Goal: Find specific page/section: Find specific page/section

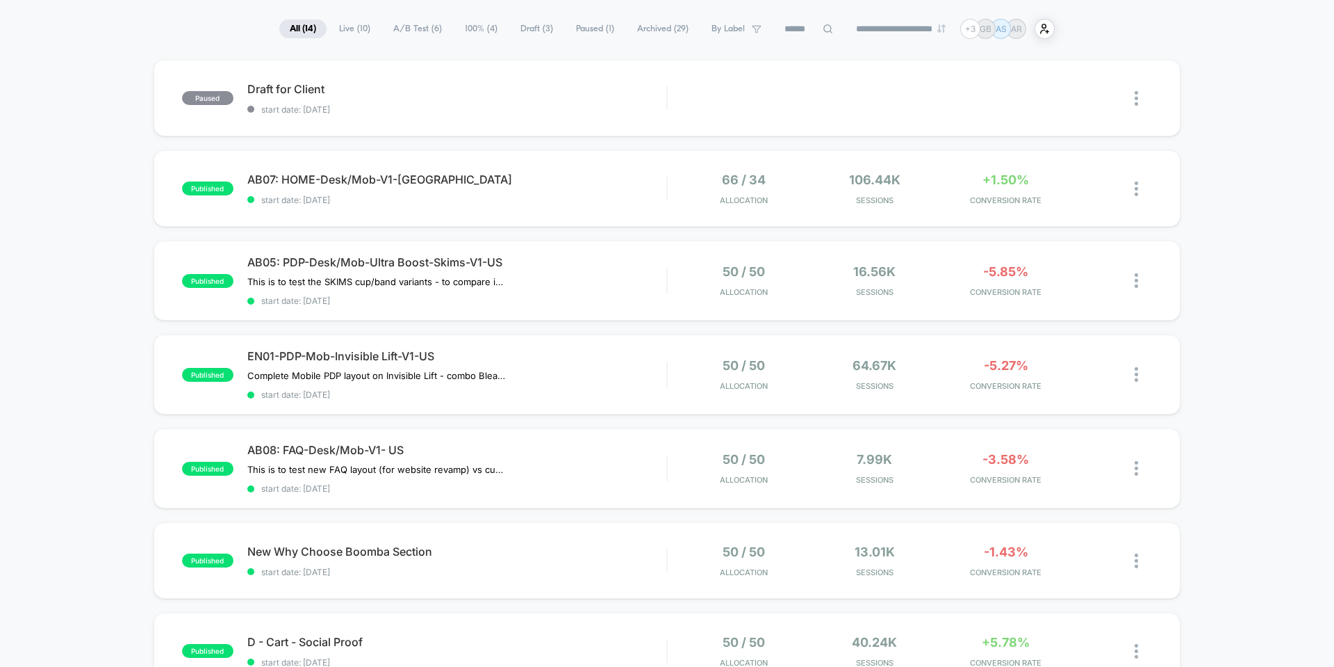
scroll to position [139, 0]
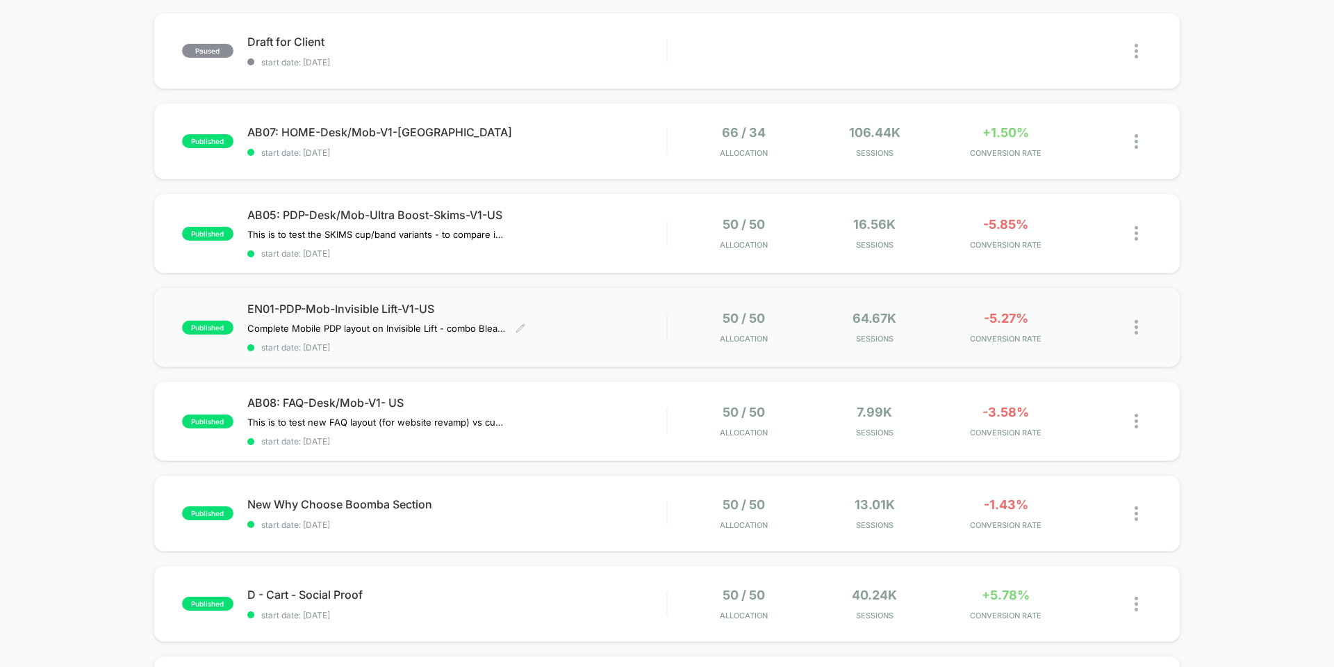
click at [582, 313] on span "EN01-PDP-Mob-Invisible Lift-V1-US" at bounding box center [456, 309] width 419 height 14
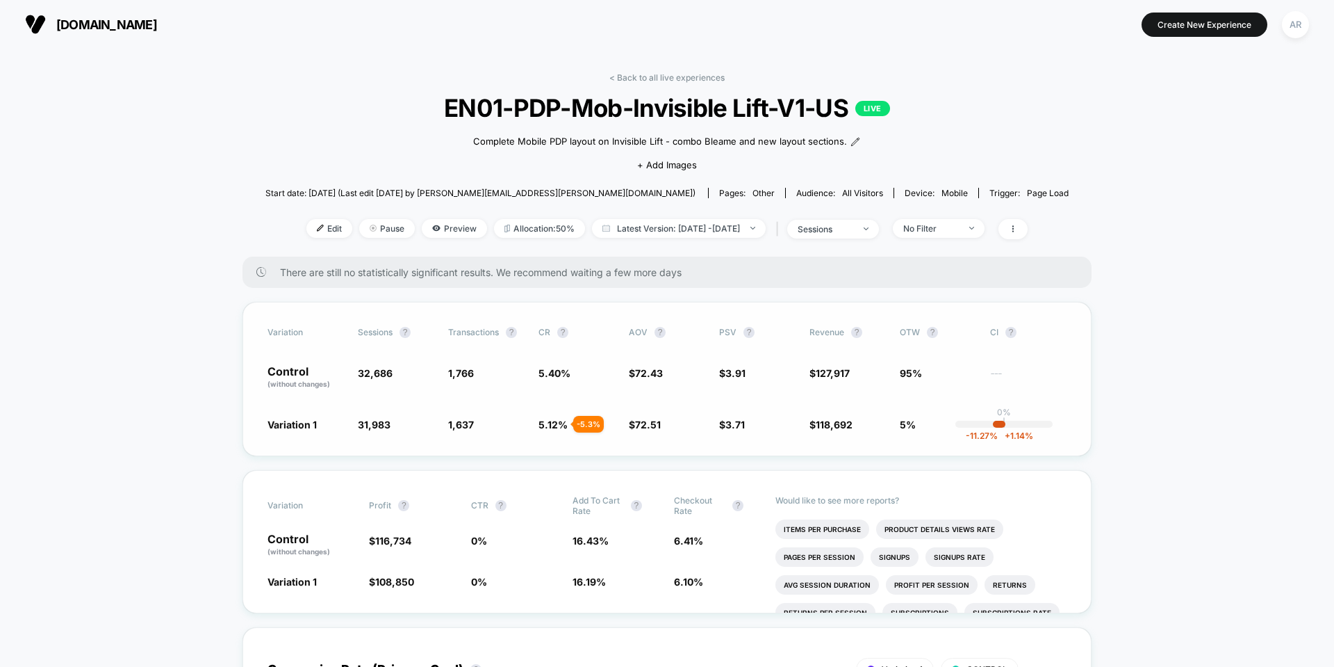
click at [293, 423] on span "Variation 1" at bounding box center [292, 424] width 49 height 12
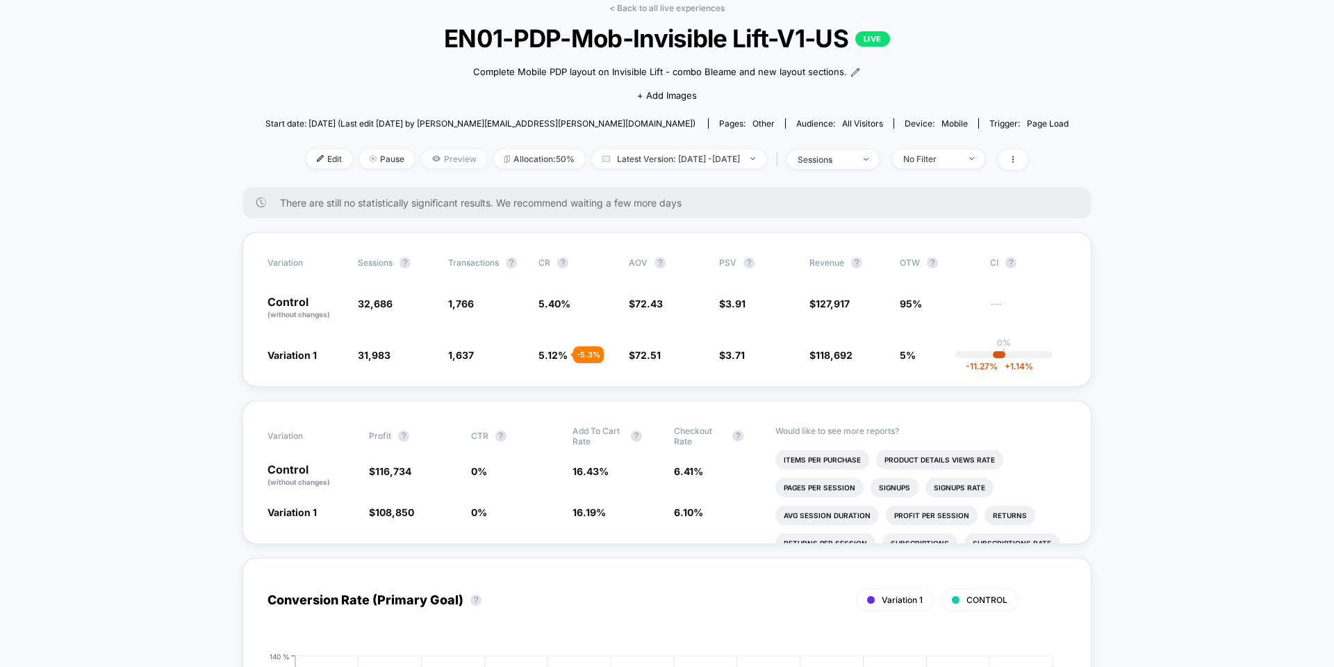
click at [436, 165] on span "Preview" at bounding box center [454, 158] width 65 height 19
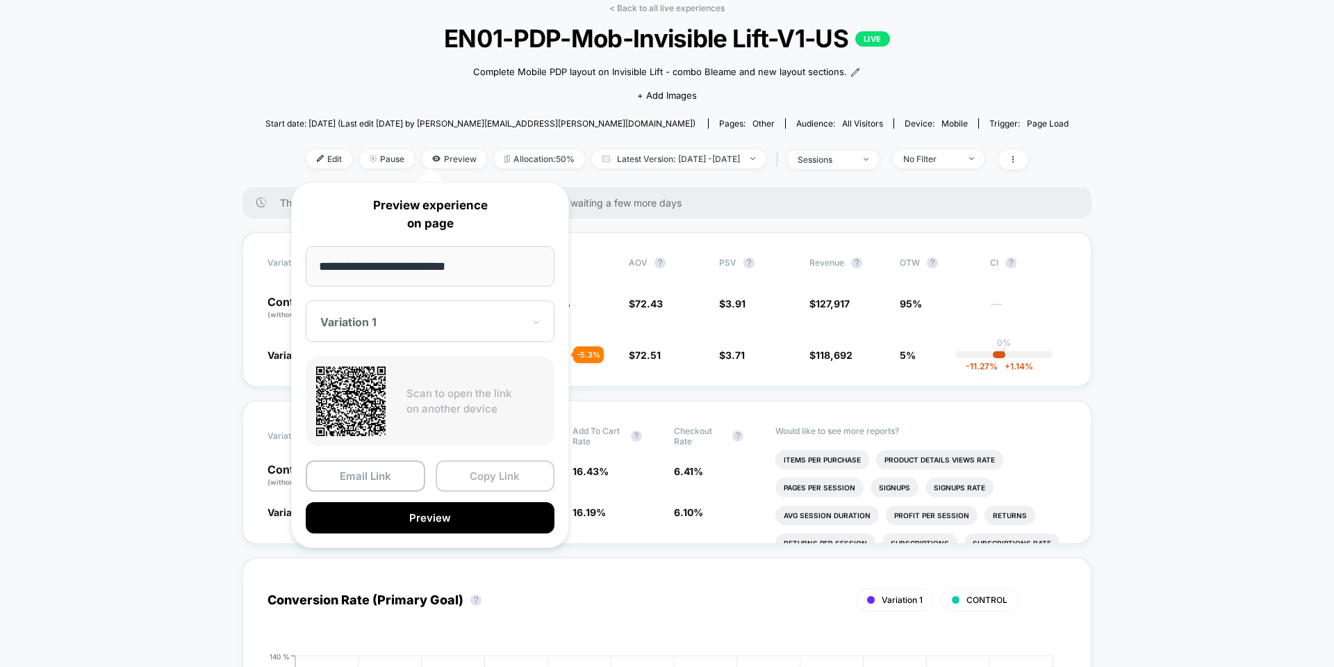
click at [500, 477] on button "Copy Link" at bounding box center [496, 475] width 120 height 31
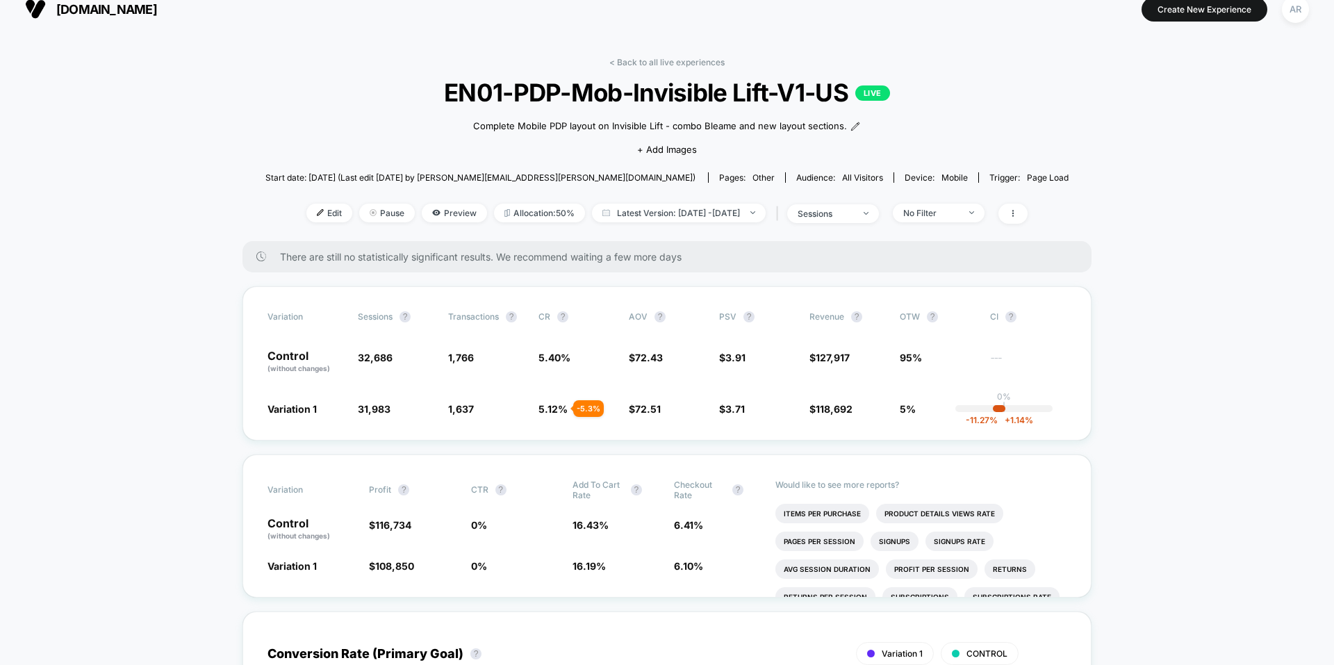
scroll to position [0, 0]
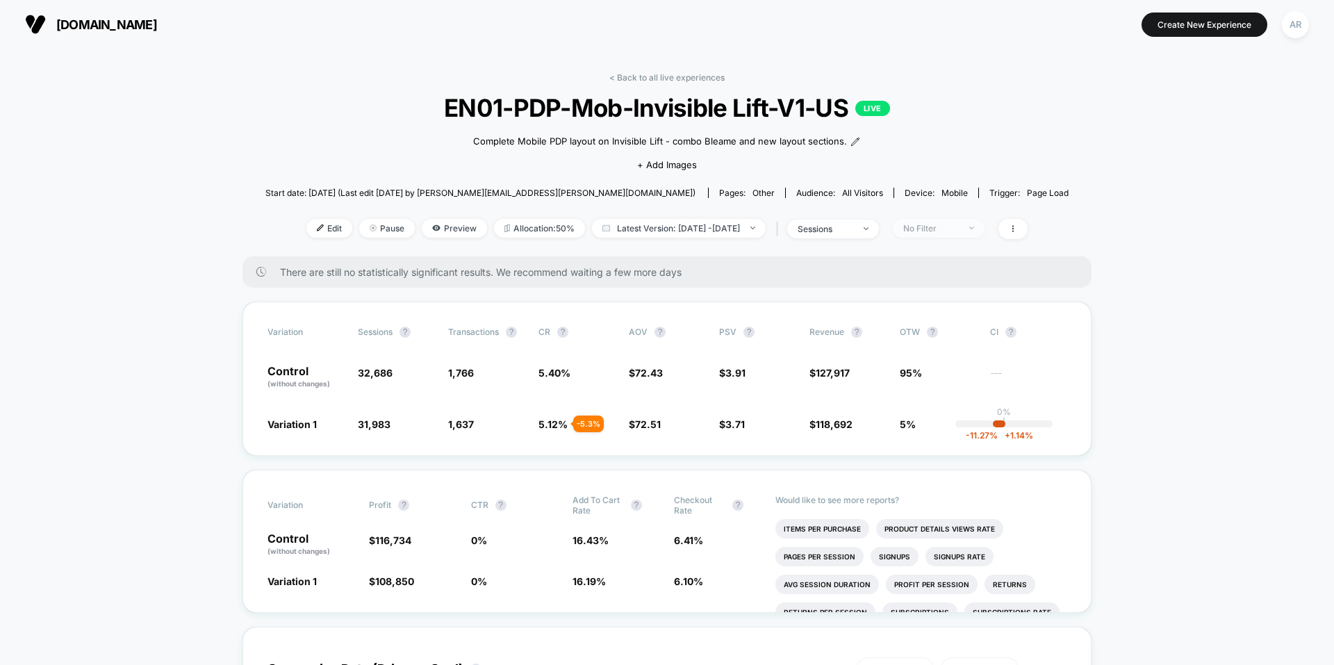
click at [959, 228] on div "No Filter" at bounding box center [932, 228] width 56 height 10
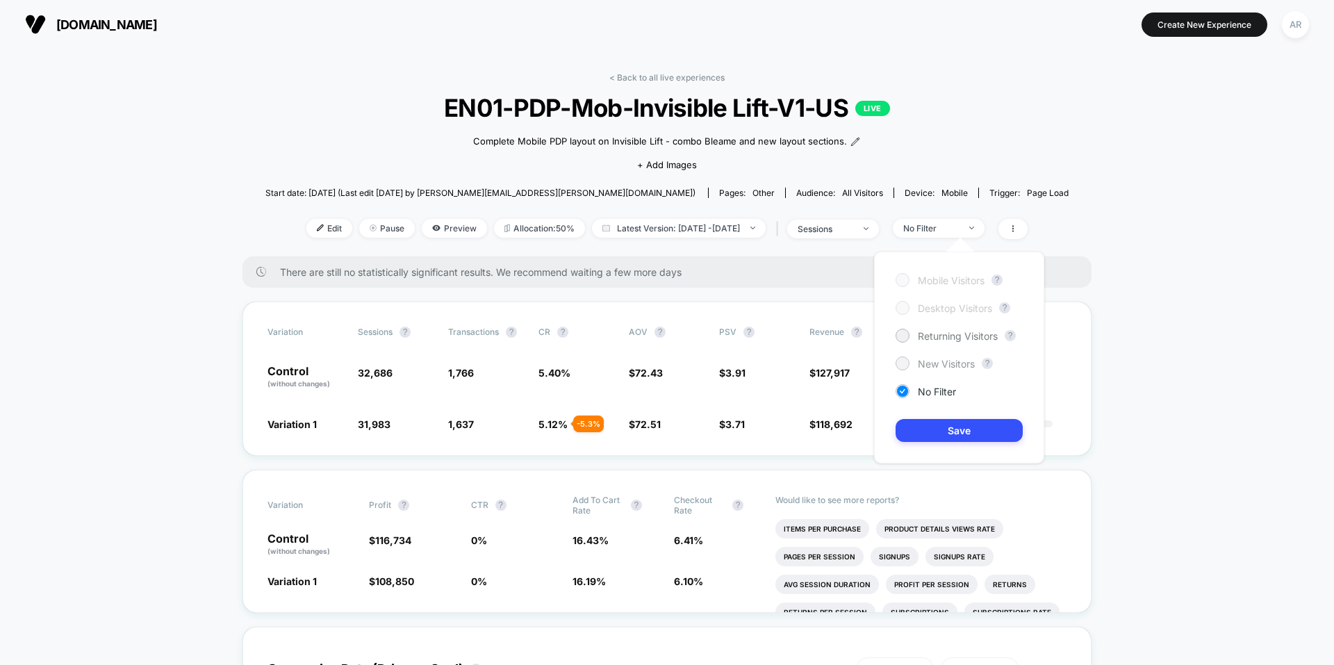
click at [952, 363] on span "New Visitors" at bounding box center [946, 364] width 57 height 12
click at [955, 414] on div "Mobile Visitors ? Desktop Visitors ? Returning Visitors ? New Visitors ? No Fil…" at bounding box center [959, 358] width 170 height 212
click at [956, 423] on button "Save" at bounding box center [959, 430] width 127 height 23
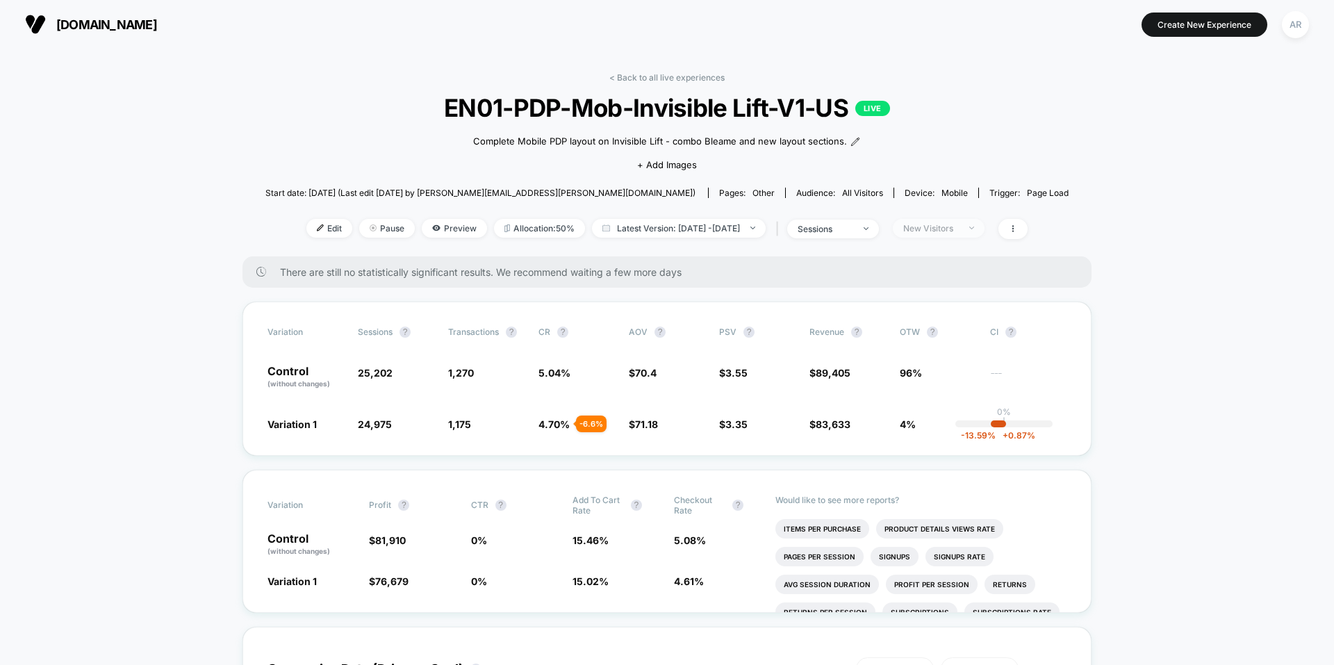
click at [959, 225] on div "New Visitors" at bounding box center [932, 228] width 56 height 10
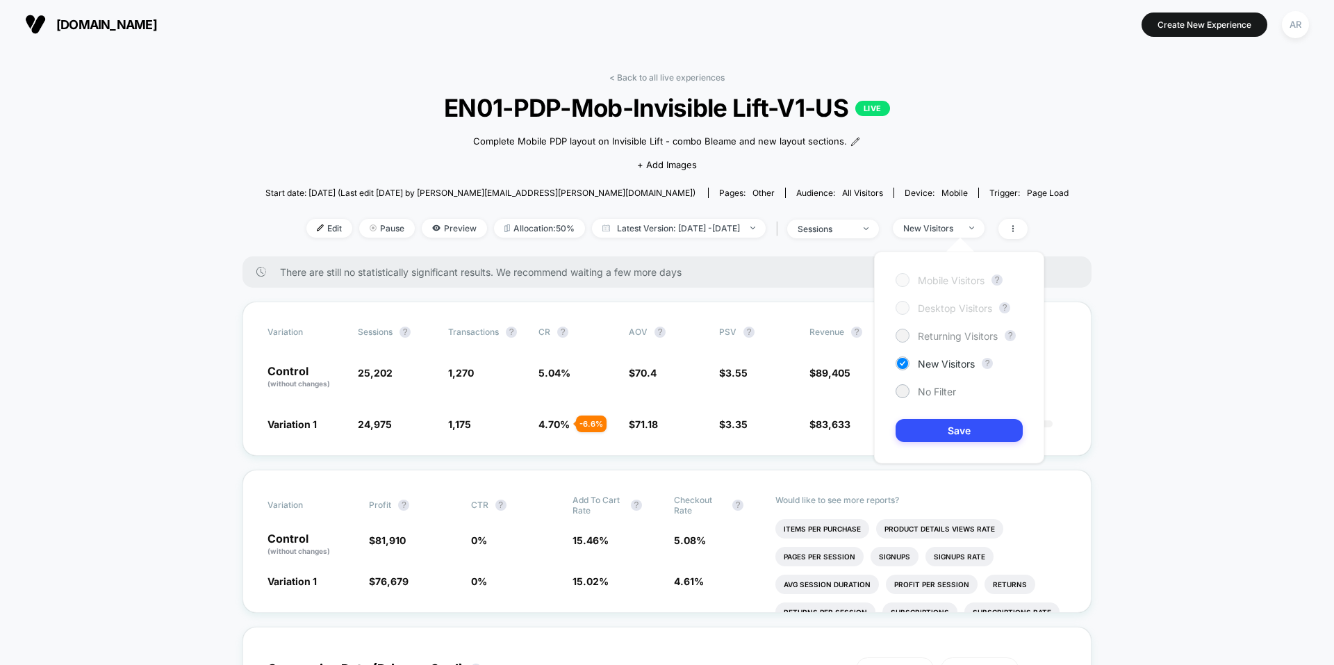
click at [931, 336] on span "Returning Visitors" at bounding box center [958, 336] width 80 height 12
click at [955, 419] on div "Mobile Visitors ? Desktop Visitors ? Returning Visitors ? New Visitors ? No Fil…" at bounding box center [959, 358] width 170 height 212
click at [956, 427] on button "Save" at bounding box center [959, 430] width 127 height 23
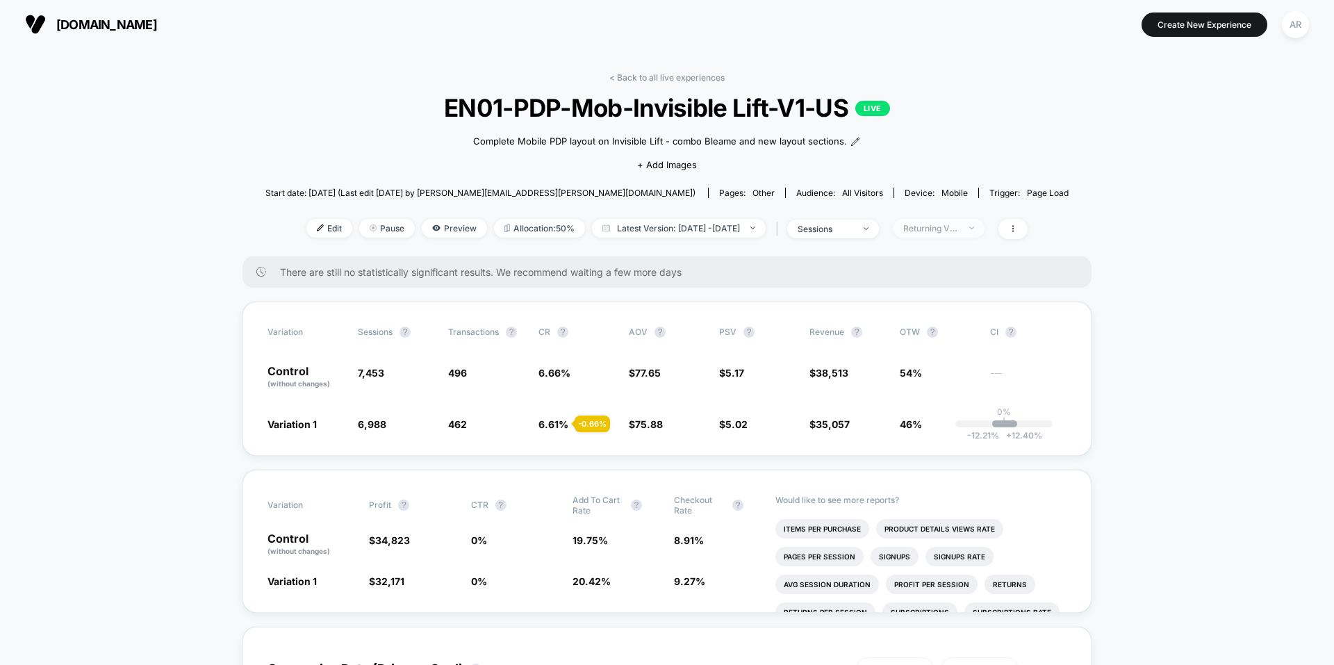
click at [985, 229] on span "Returning Visitors" at bounding box center [939, 228] width 92 height 19
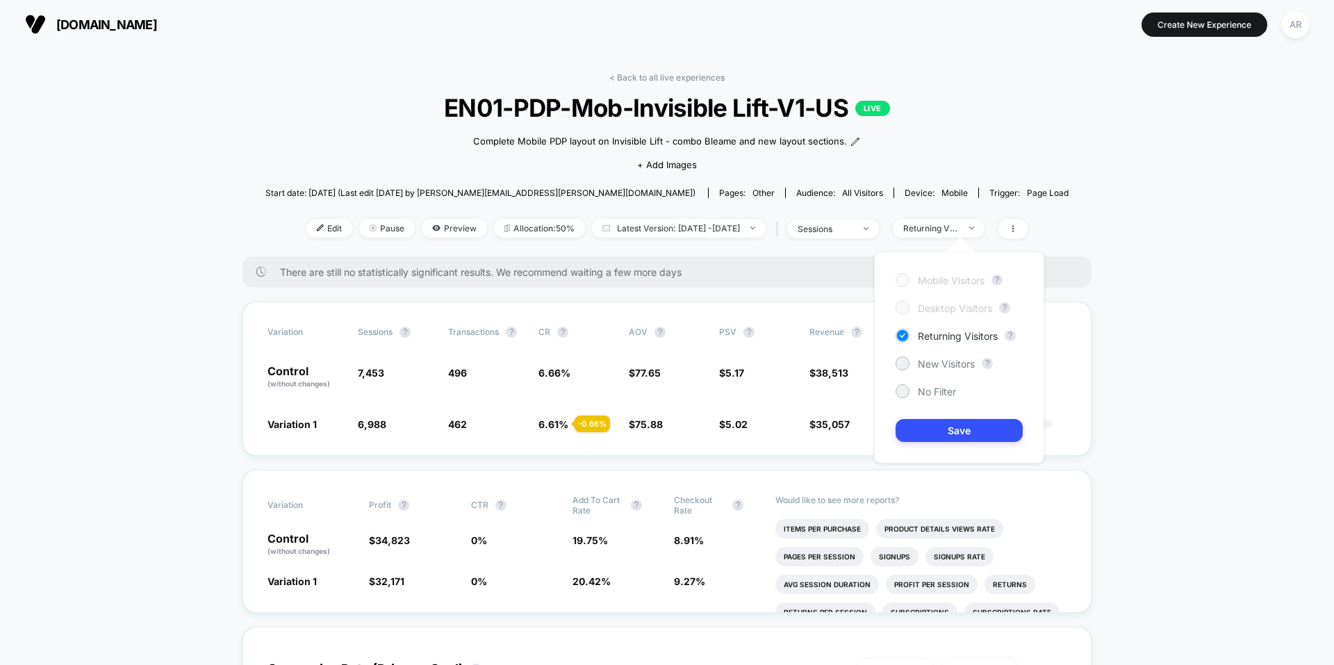
click at [979, 364] on div "New Visitors ?" at bounding box center [959, 364] width 127 height 14
click at [901, 365] on div at bounding box center [902, 363] width 10 height 10
click at [948, 424] on button "Save" at bounding box center [959, 430] width 127 height 23
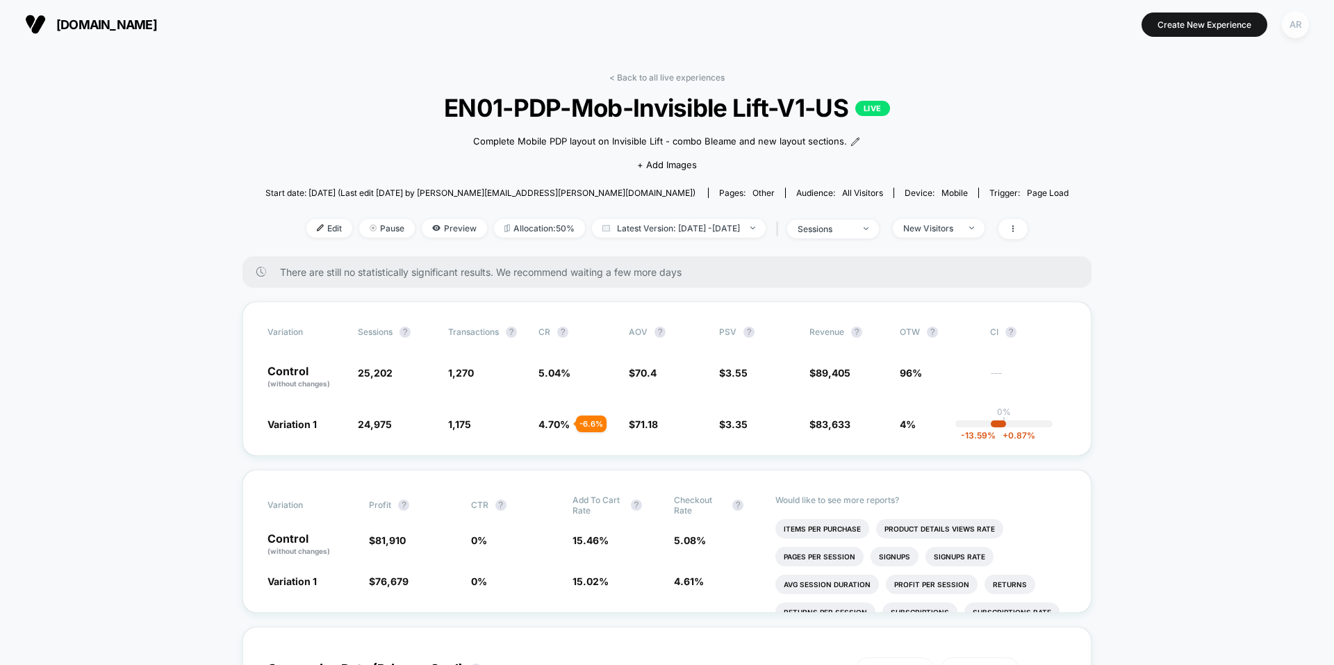
click at [1292, 22] on div "AR" at bounding box center [1295, 24] width 27 height 27
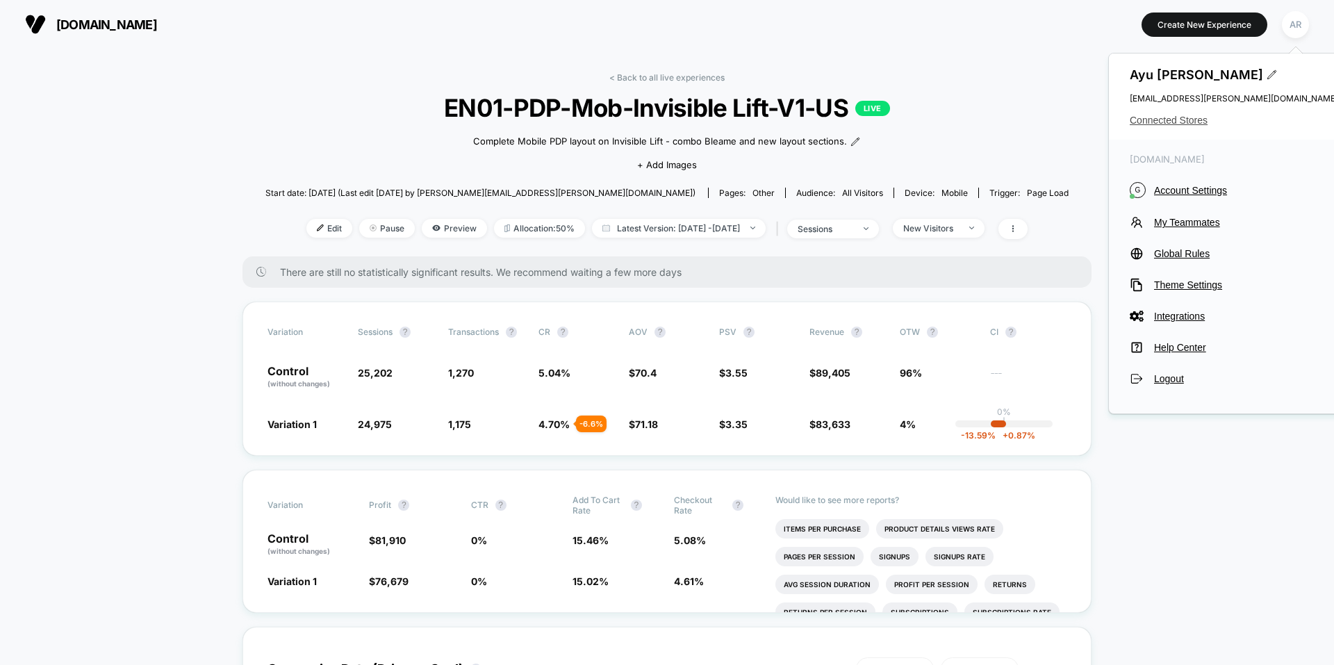
click at [1166, 122] on span "Connected Stores" at bounding box center [1234, 120] width 209 height 11
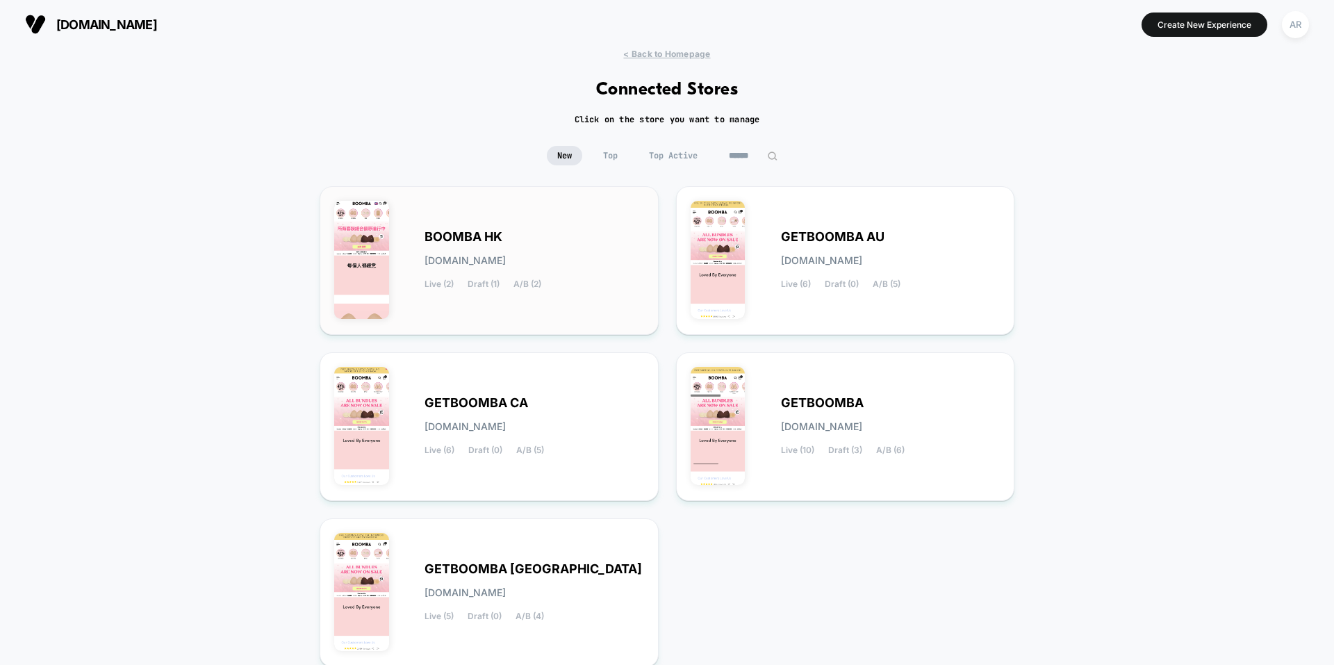
click at [557, 286] on div "BOOMBA HK [DOMAIN_NAME] Live (2) Draft (1) A/B (2)" at bounding box center [535, 260] width 220 height 57
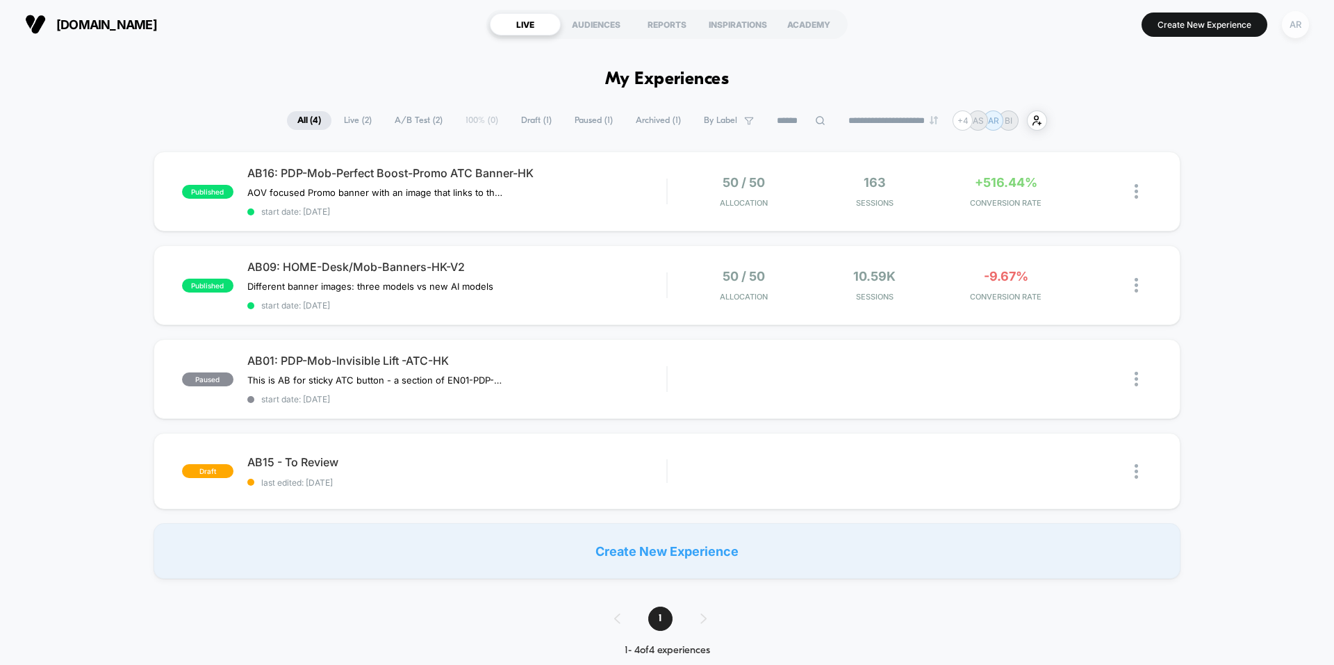
click at [1297, 26] on div "AR" at bounding box center [1295, 24] width 27 height 27
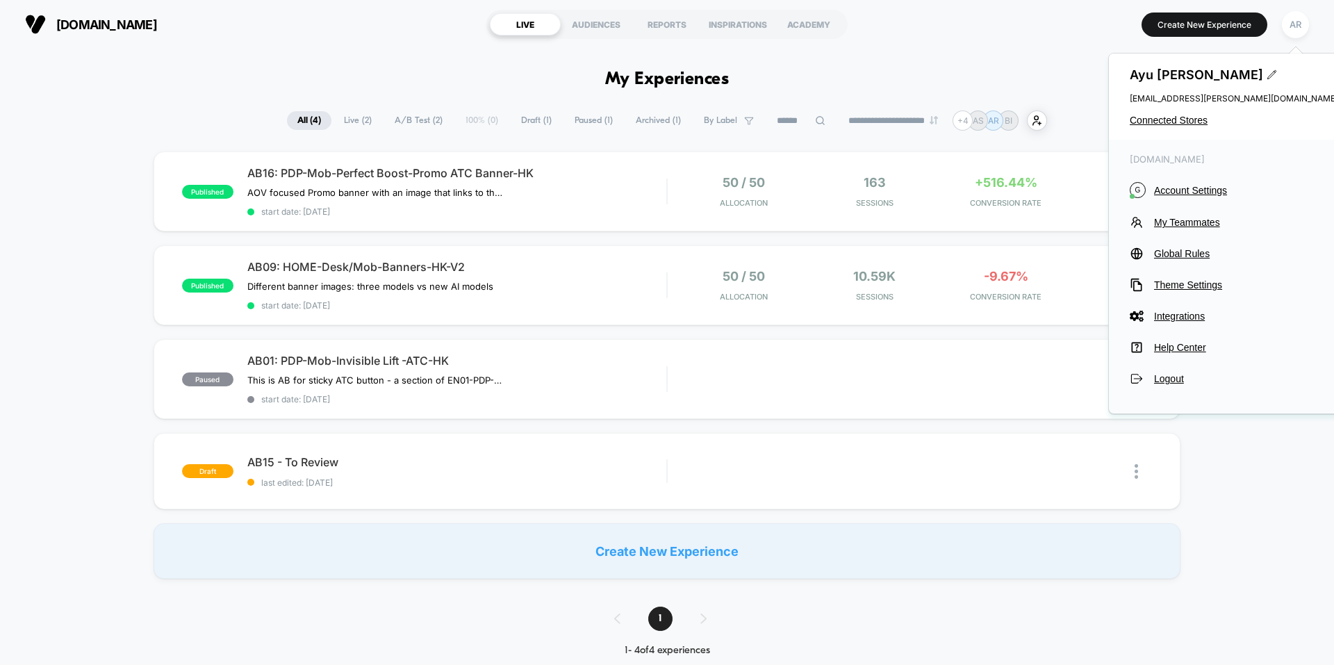
click at [1161, 129] on div "[PERSON_NAME] [EMAIL_ADDRESS][PERSON_NAME][DOMAIN_NAME] Connected Stores" at bounding box center [1234, 97] width 250 height 86
click at [1163, 122] on span "Connected Stores" at bounding box center [1234, 120] width 209 height 11
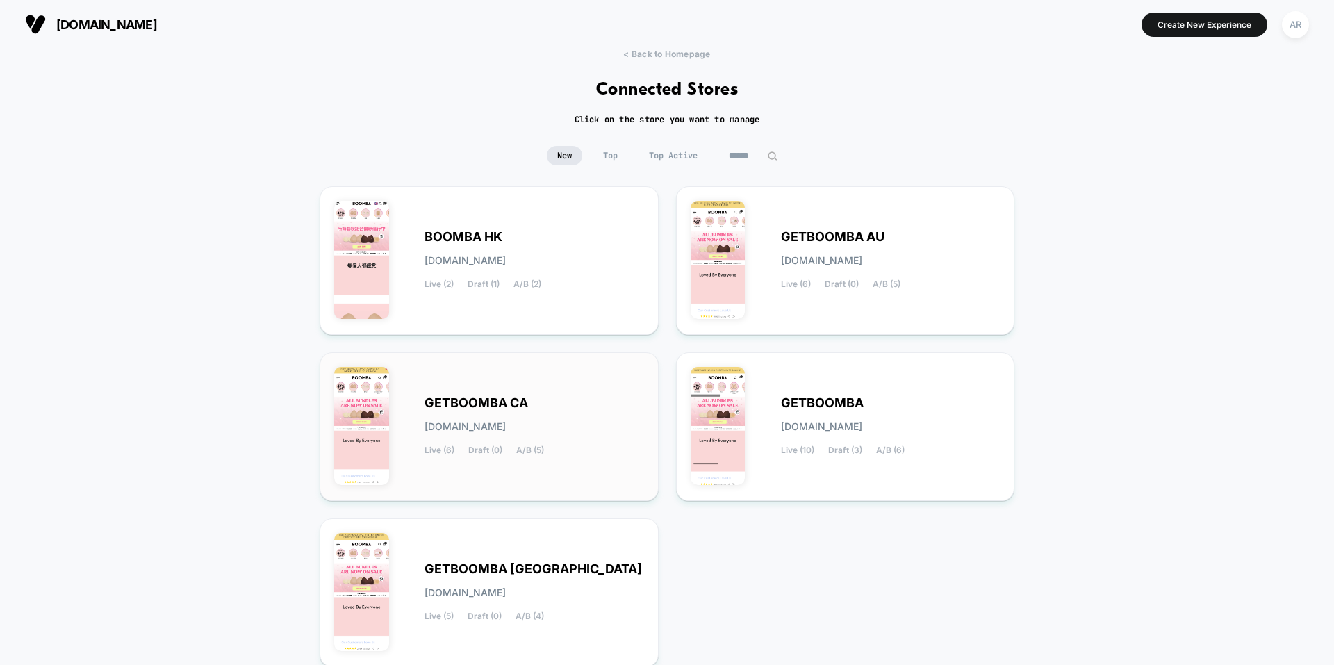
click at [594, 391] on div "GETBOOMBA CA [DOMAIN_NAME] Live (6) Draft (0) A/B (5)" at bounding box center [489, 427] width 310 height 120
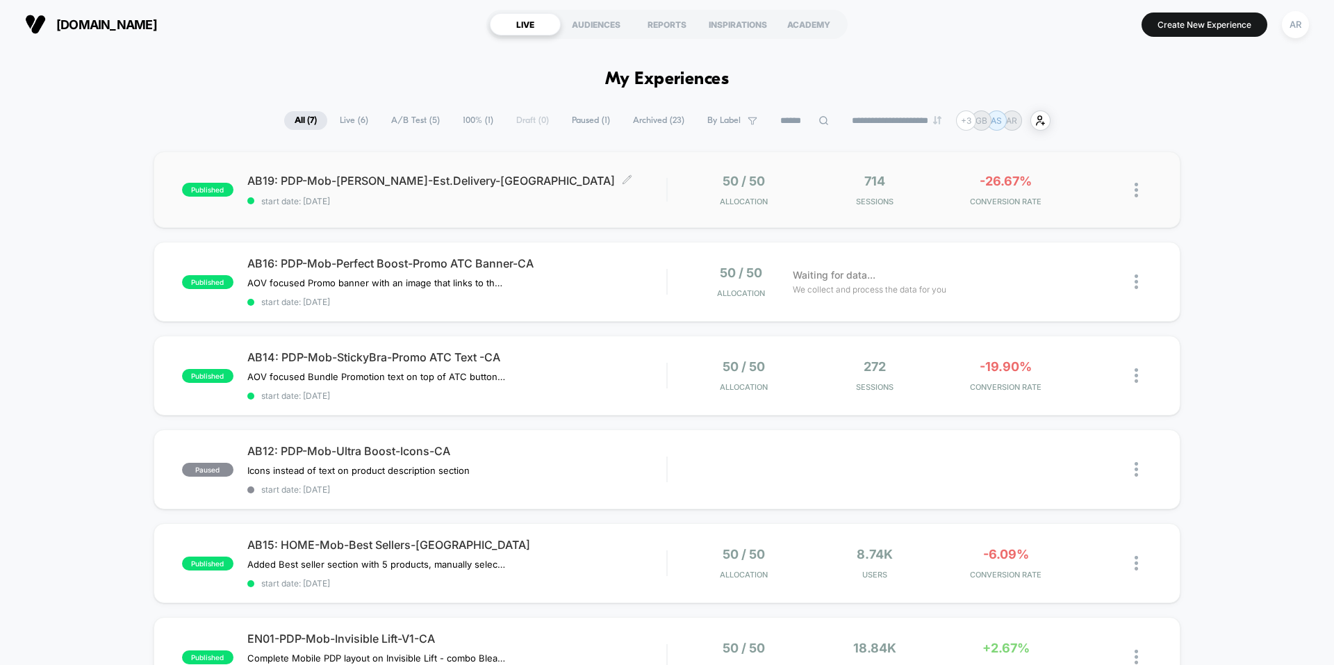
click at [632, 194] on div "AB19: PDP-Mob-[PERSON_NAME]-Est.Delivery-CA Click to edit experience details Cl…" at bounding box center [456, 190] width 419 height 33
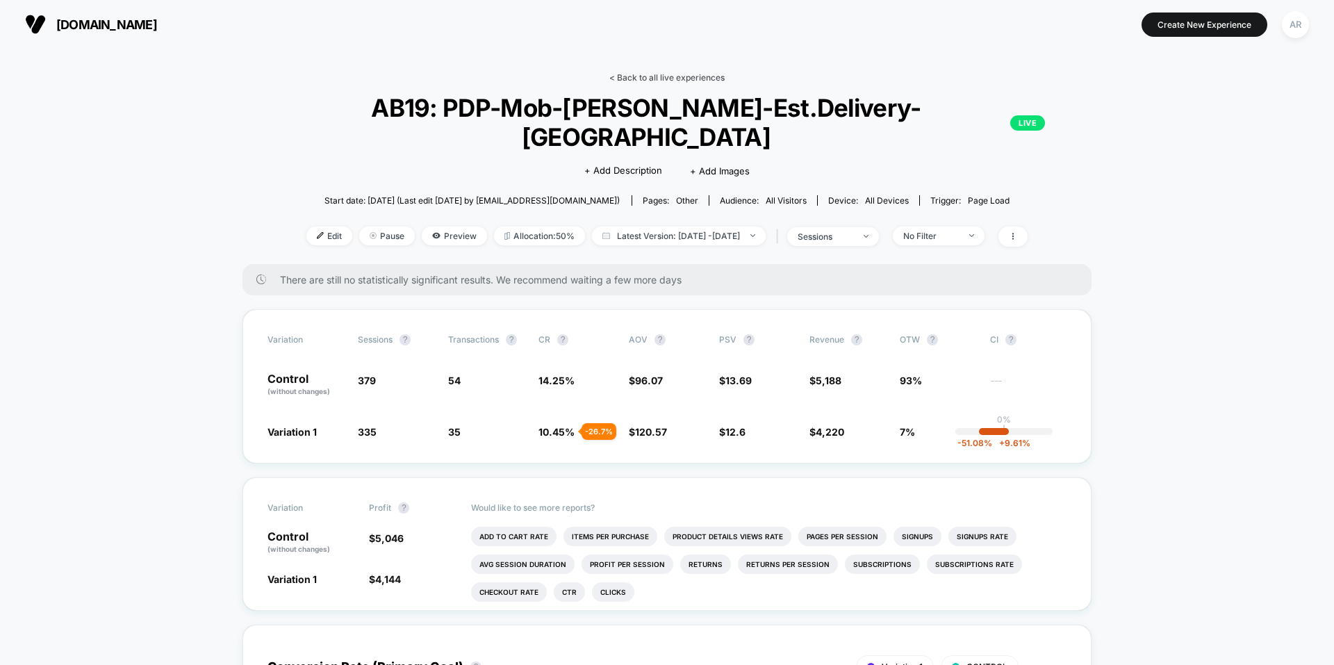
click at [636, 82] on link "< Back to all live experiences" at bounding box center [667, 77] width 115 height 10
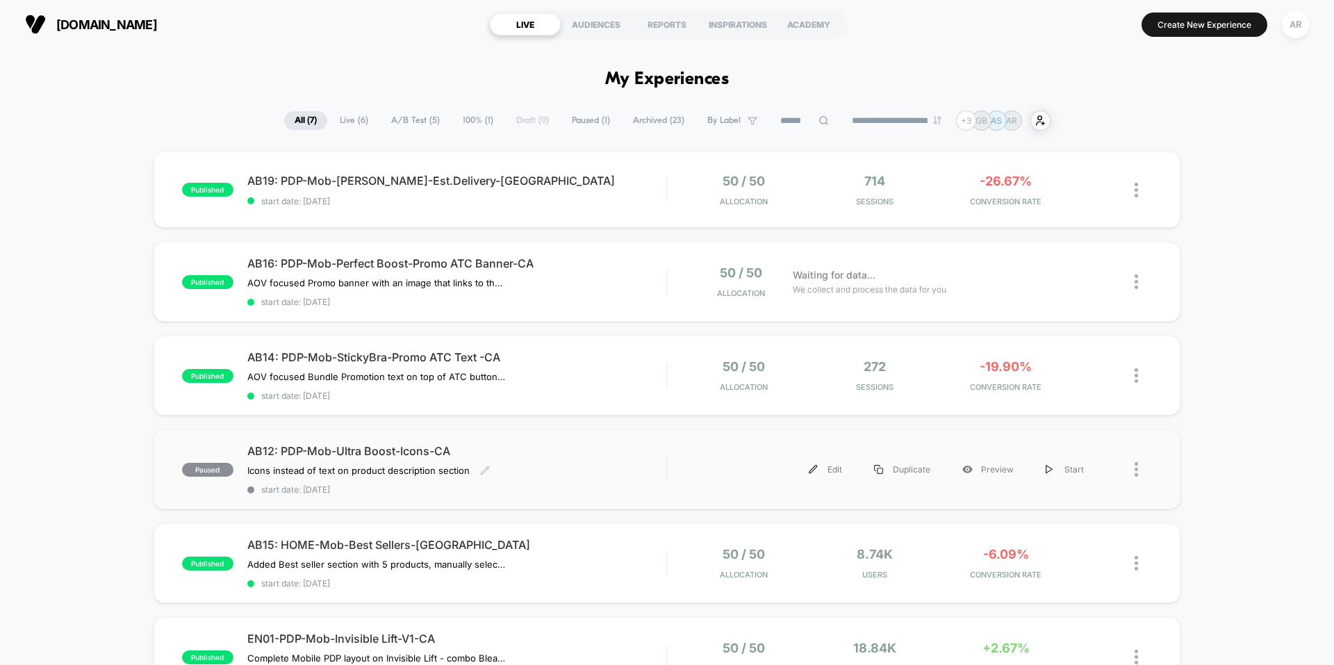
click at [601, 448] on span "AB12: PDP-Mob-Ultra Boost-Icons-CA" at bounding box center [456, 451] width 419 height 14
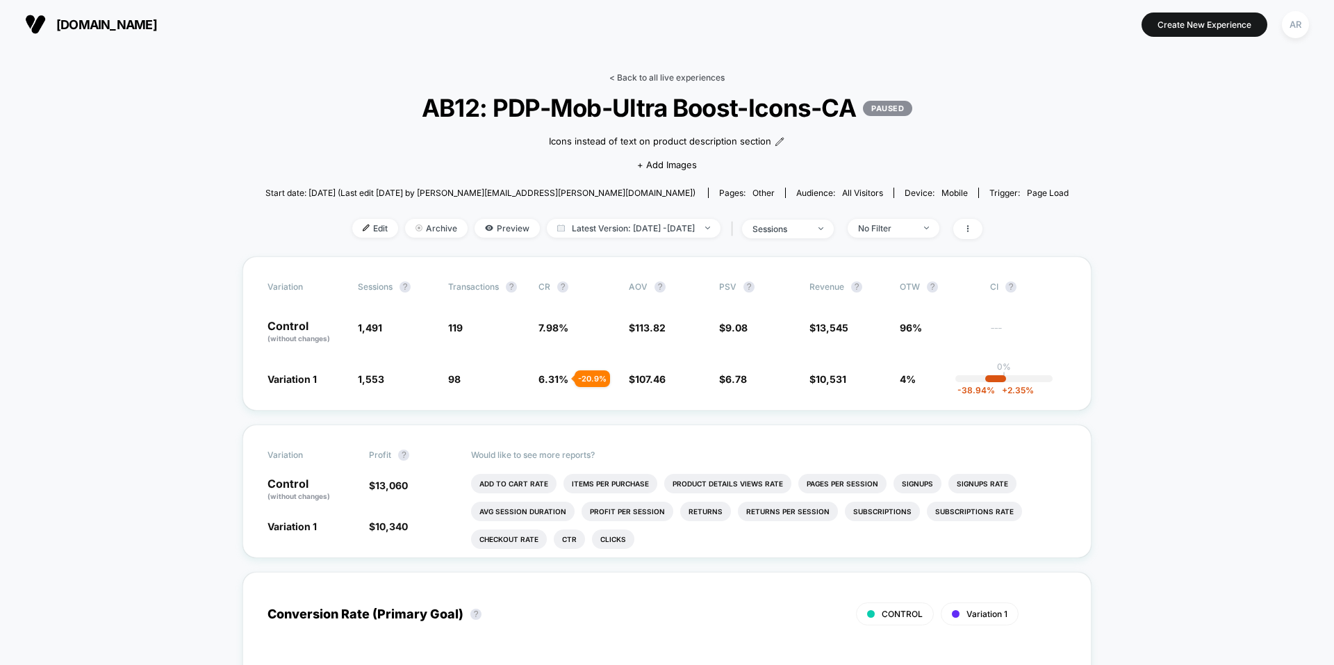
click at [667, 76] on link "< Back to all live experiences" at bounding box center [667, 77] width 115 height 10
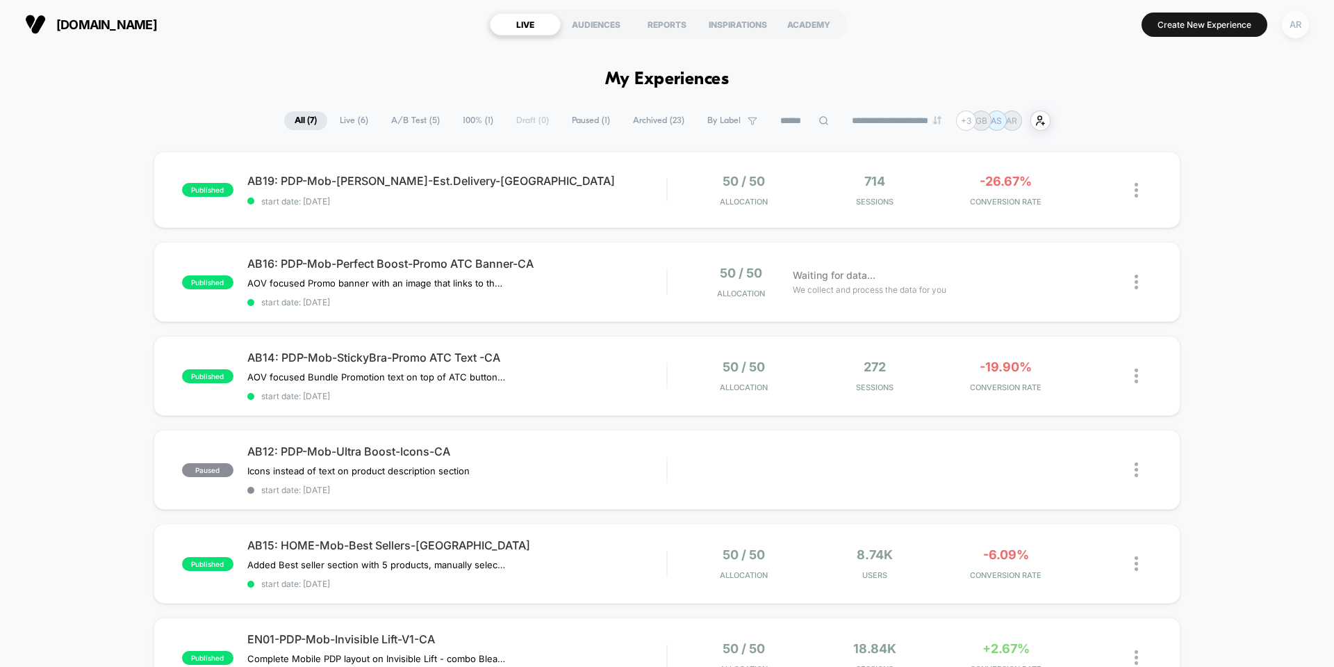
click at [1301, 24] on div "AR" at bounding box center [1295, 24] width 27 height 27
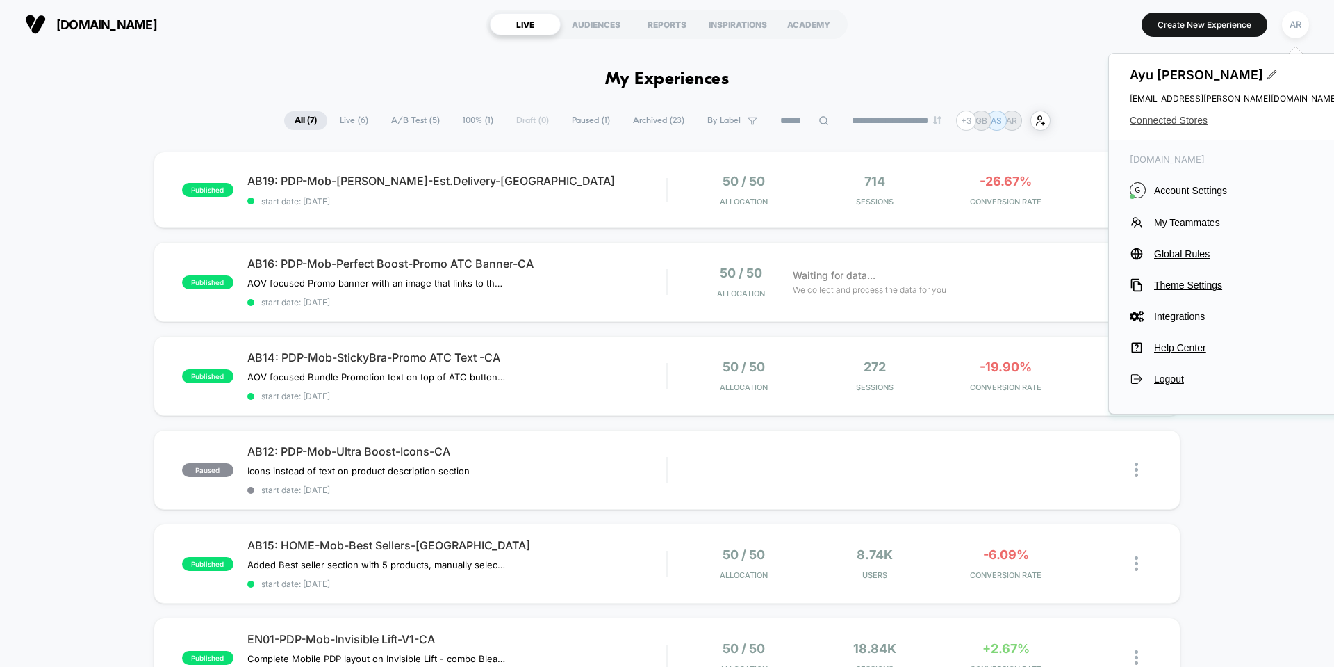
click at [1188, 122] on span "Connected Stores" at bounding box center [1234, 120] width 209 height 11
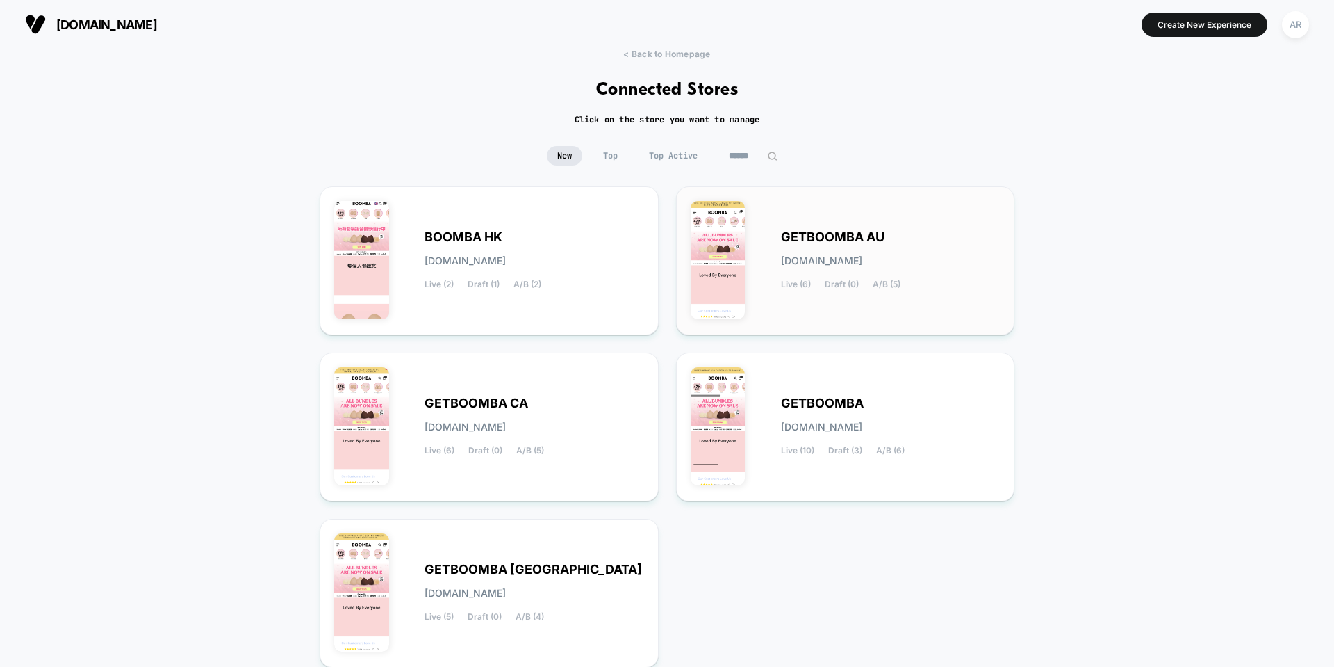
click at [791, 236] on span "GETBOOMBA AU" at bounding box center [833, 237] width 104 height 10
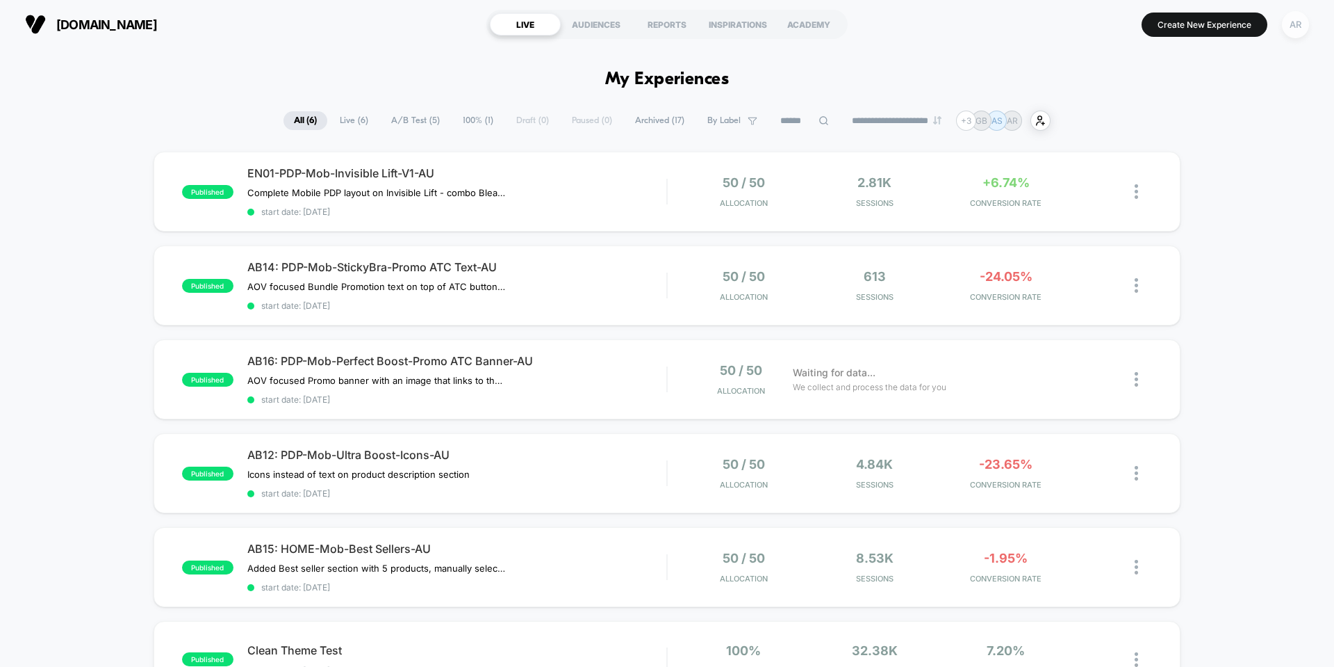
click at [1307, 27] on div "AR" at bounding box center [1295, 24] width 27 height 27
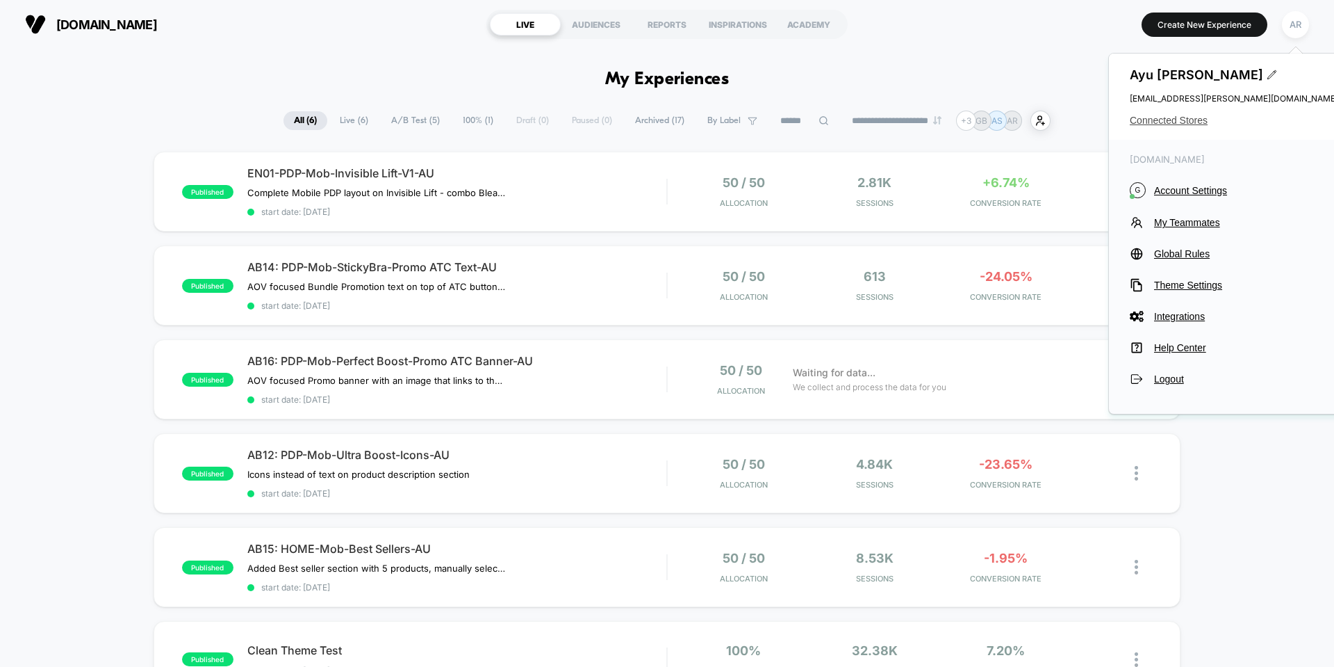
click at [1193, 117] on span "Connected Stores" at bounding box center [1234, 120] width 209 height 11
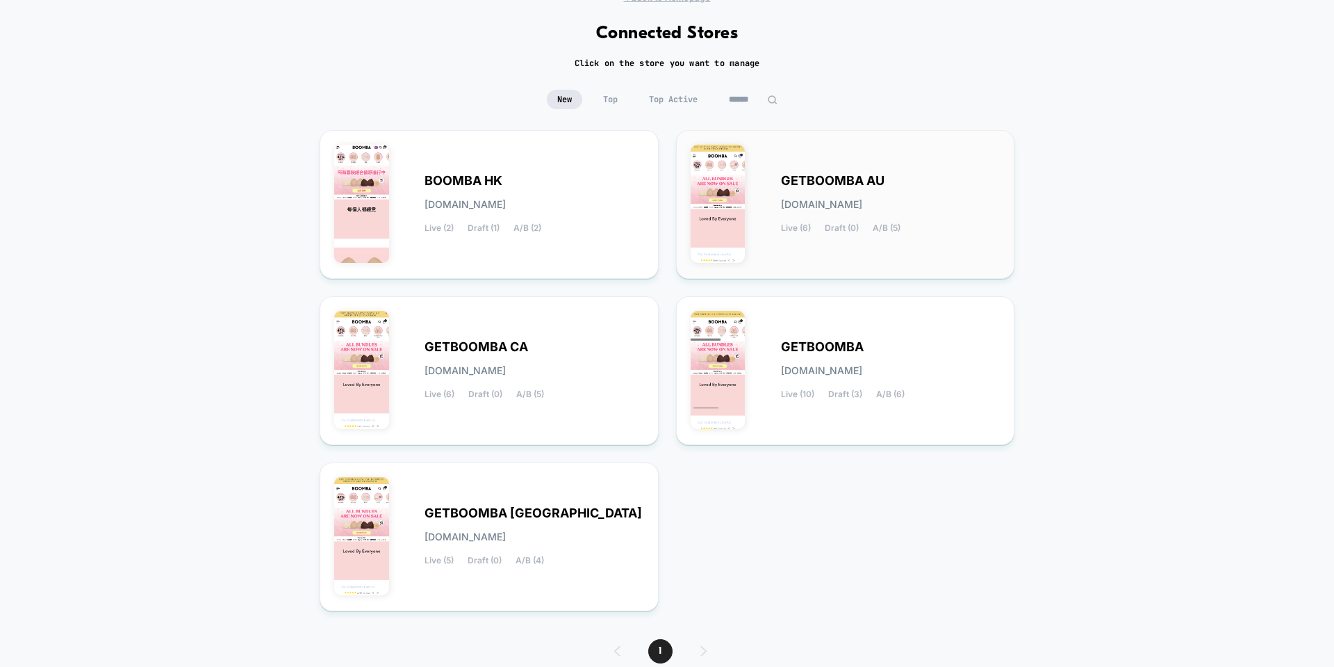
scroll to position [113, 0]
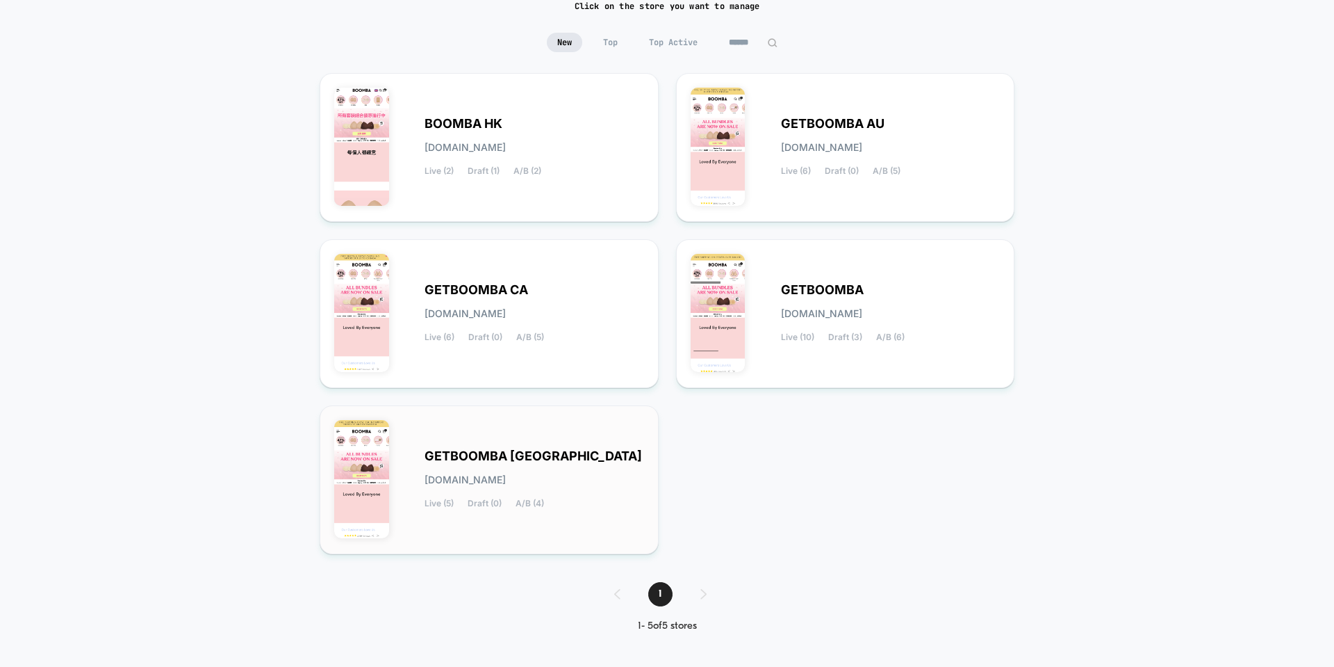
click at [512, 432] on div "GETBOOMBA UK [DOMAIN_NAME] Live (5) Draft (0) A/B (4)" at bounding box center [489, 480] width 310 height 120
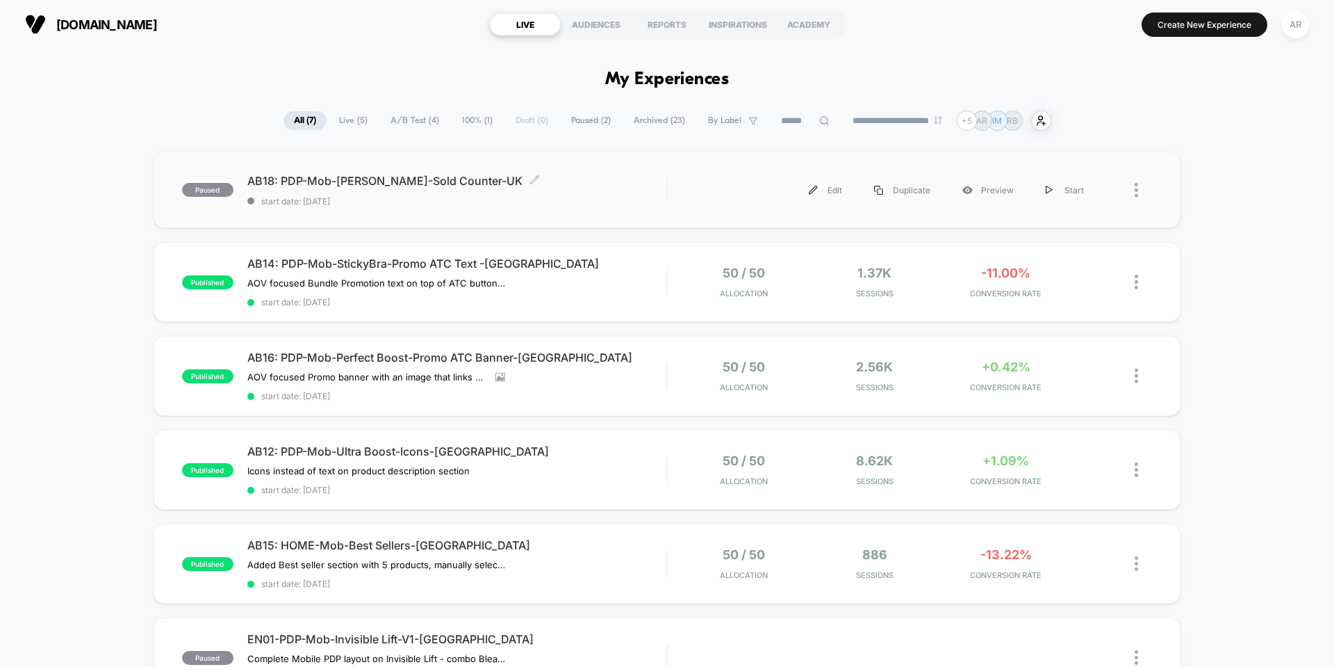
click at [636, 180] on span "AB18: PDP-Mob-[PERSON_NAME]-Sold Counter-UK Click to edit experience details" at bounding box center [456, 181] width 419 height 14
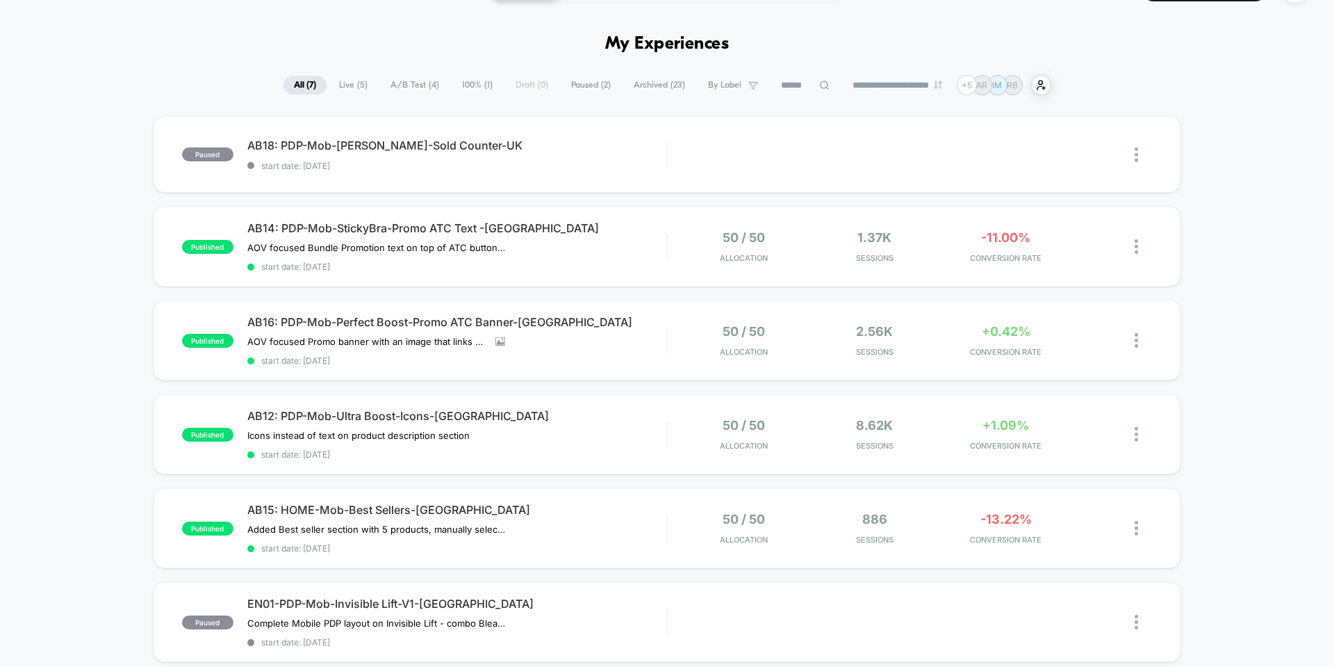
scroll to position [70, 0]
